Goal: Book appointment/travel/reservation

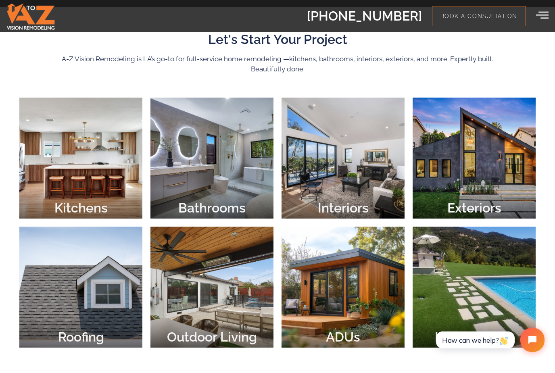
scroll to position [257, 0]
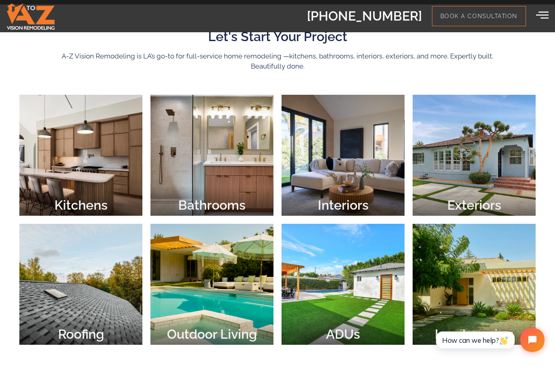
click at [249, 185] on div at bounding box center [211, 155] width 123 height 121
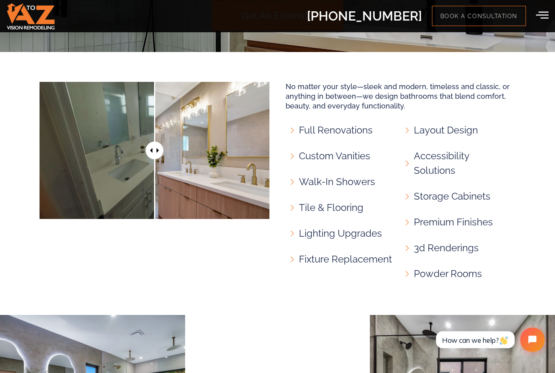
scroll to position [550, 0]
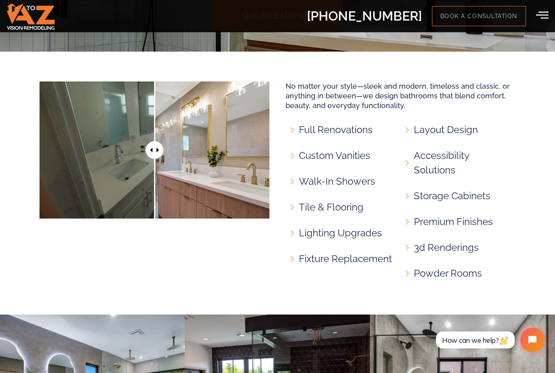
click at [349, 126] on span "Full Renovations" at bounding box center [335, 130] width 76 height 15
click at [297, 125] on span "Full Renovations" at bounding box center [335, 130] width 76 height 15
click at [348, 130] on span "Full Renovations" at bounding box center [335, 130] width 76 height 15
click at [325, 126] on span "Full Renovations" at bounding box center [335, 130] width 76 height 15
click at [301, 125] on span "Full Renovations" at bounding box center [335, 130] width 76 height 15
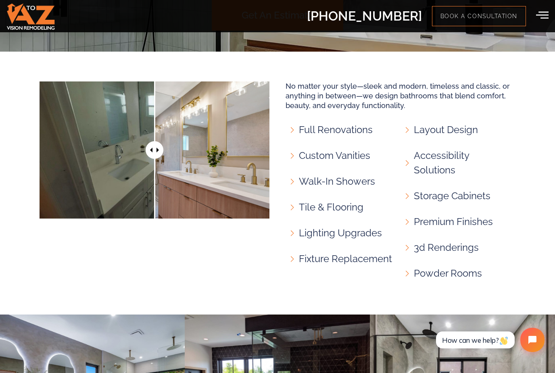
click at [294, 130] on icon at bounding box center [293, 130] width 7 height 6
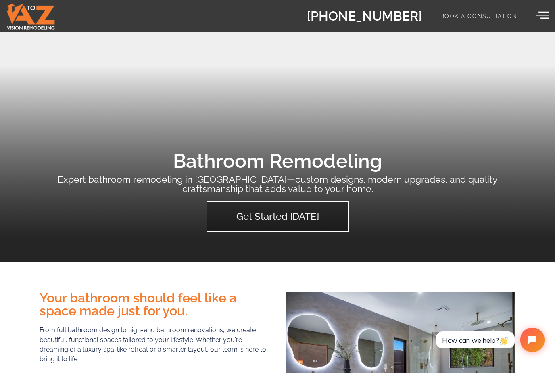
scroll to position [0, 0]
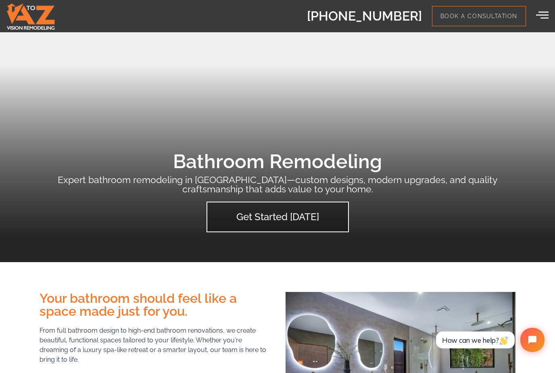
click at [295, 220] on span "Get Started Today" at bounding box center [277, 217] width 83 height 10
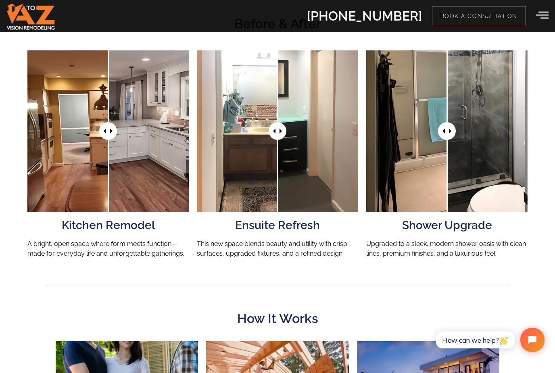
click at [427, 259] on h2 "Upgraded to a sleek, modern shower oasis with clean lines, premium finishes, an…" at bounding box center [446, 248] width 161 height 19
click at [448, 231] on h3 "Shower Upgrade" at bounding box center [446, 225] width 161 height 11
click at [432, 212] on div at bounding box center [446, 130] width 161 height 161
click at [506, 184] on div at bounding box center [446, 130] width 161 height 161
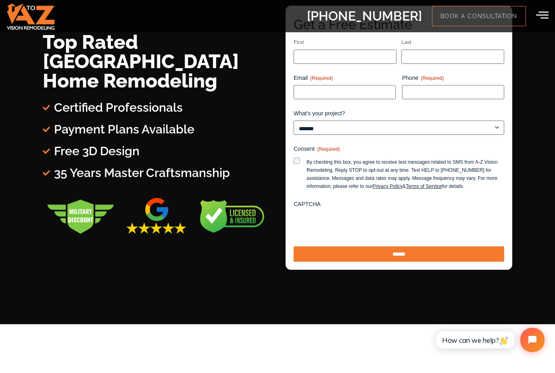
scroll to position [42, 0]
